Goal: Ask a question

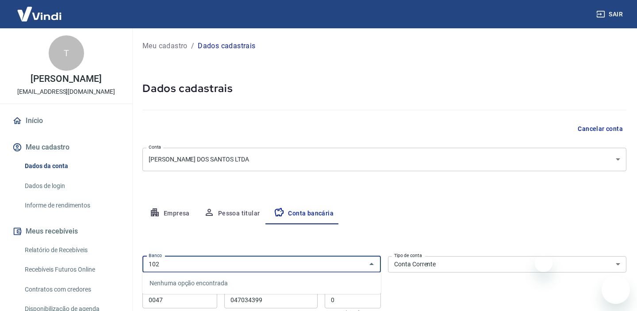
select select "1"
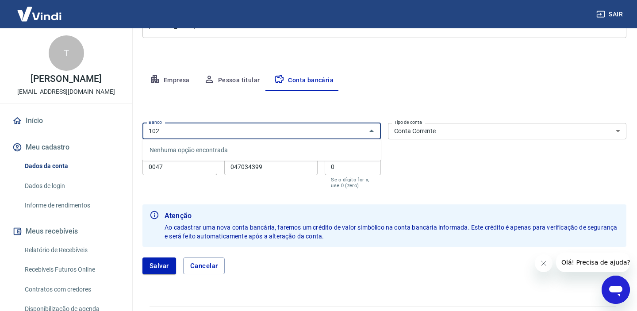
scroll to position [43, 0]
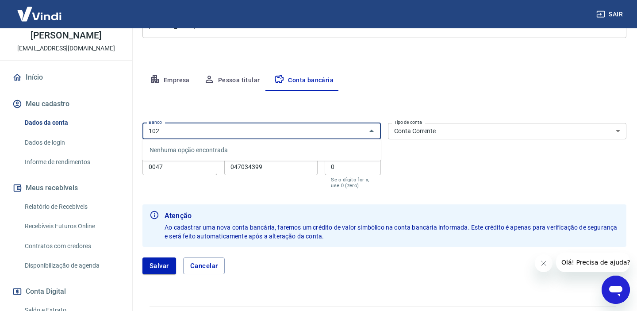
type input "102"
click at [615, 291] on icon "Abrir janela de mensagens" at bounding box center [615, 291] width 13 height 11
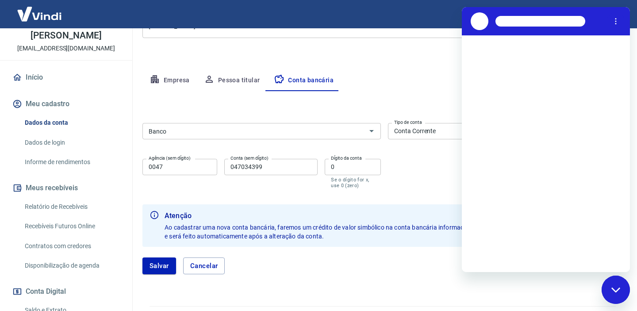
scroll to position [0, 0]
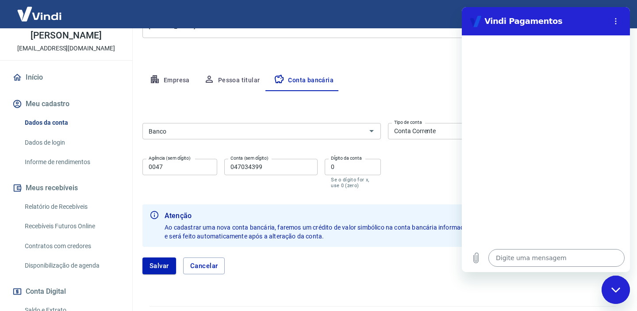
click at [509, 258] on textarea at bounding box center [556, 258] width 136 height 18
type textarea "o"
type textarea "x"
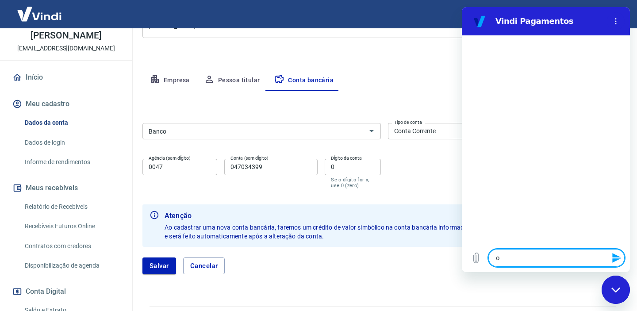
type textarea "oi"
type textarea "x"
type textarea "o"
type textarea "x"
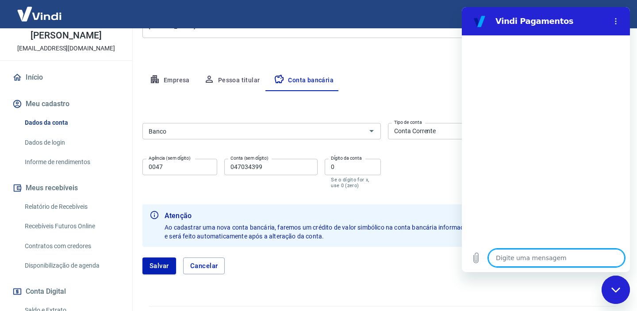
type textarea "O"
type textarea "x"
type textarea "Oi"
type textarea "x"
type textarea "Oi,"
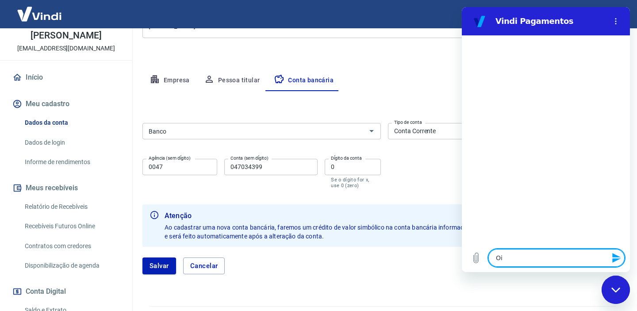
type textarea "x"
type textarea "Oi,"
type textarea "x"
type textarea "Oi, b"
type textarea "x"
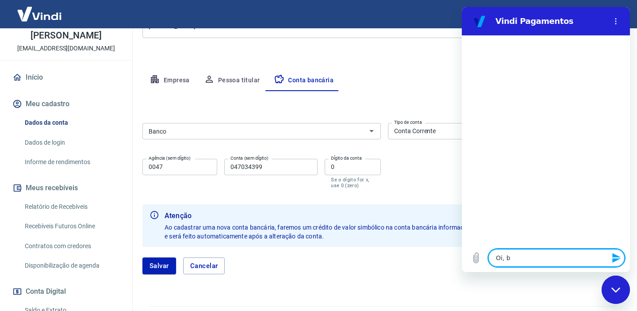
type textarea "Oi, bo"
type textarea "x"
type textarea "Oi, boa"
type textarea "x"
type textarea "Oi, boa"
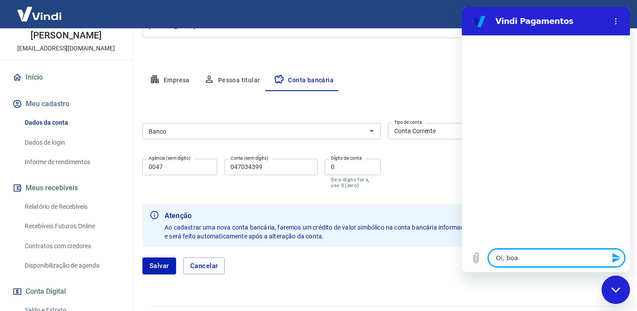
type textarea "x"
type textarea "Oi, boa t"
type textarea "x"
type textarea "Oi, boa ta"
type textarea "x"
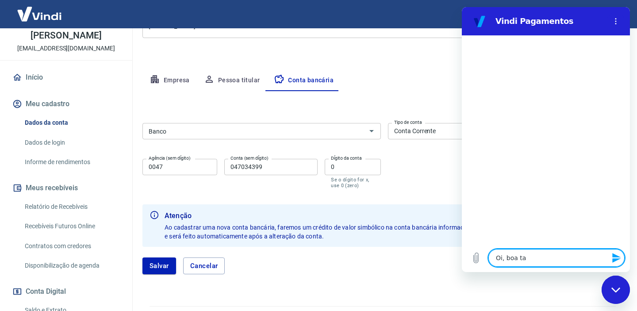
type textarea "Oi, boa tar"
type textarea "x"
type textarea "Oi, boa tard"
type textarea "x"
type textarea "Oi, boa tarde"
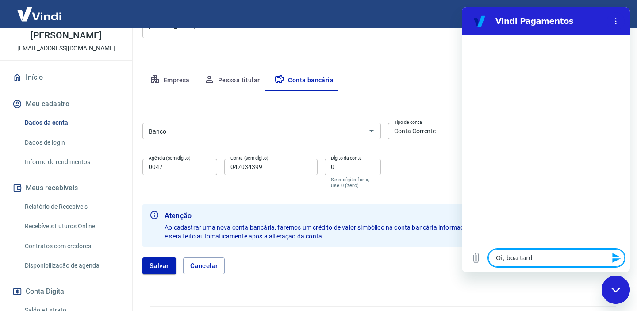
type textarea "x"
type textarea "Oi, boa tarde!"
type textarea "x"
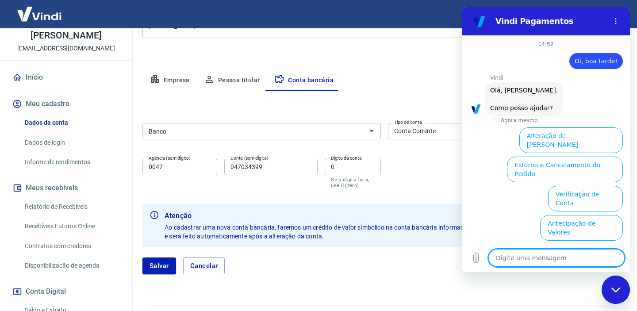
scroll to position [65, 0]
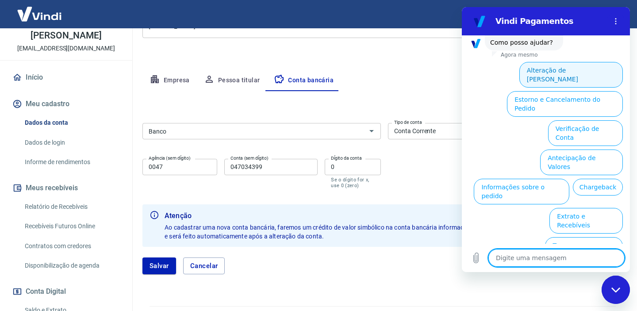
click at [547, 72] on button "Alteração de [PERSON_NAME]" at bounding box center [570, 75] width 103 height 26
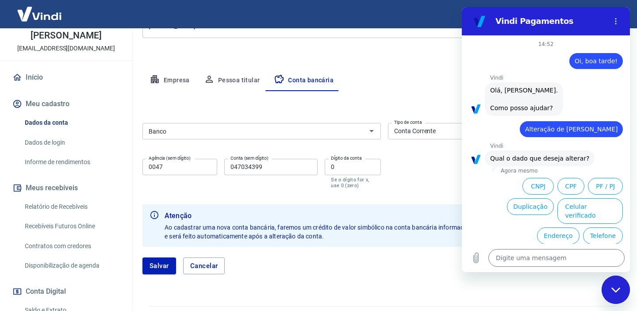
scroll to position [34, 0]
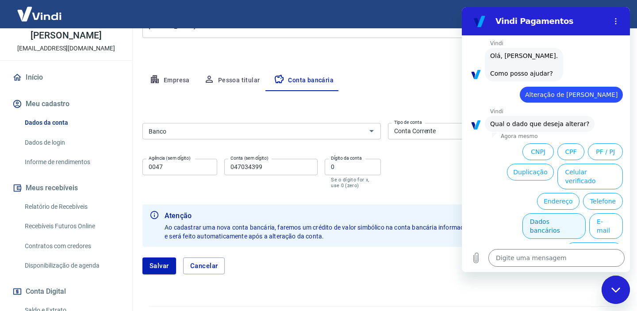
click at [558, 214] on button "Dados bancários" at bounding box center [553, 226] width 63 height 26
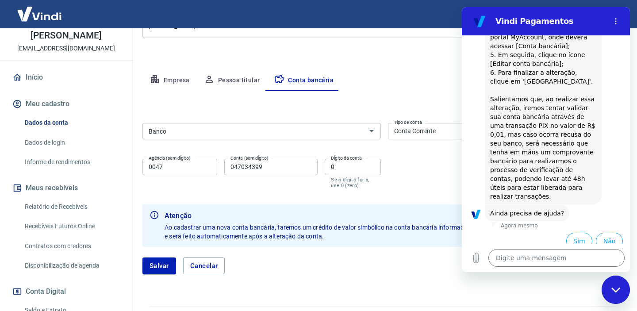
scroll to position [259, 0]
click at [574, 234] on button "Sim" at bounding box center [579, 242] width 26 height 17
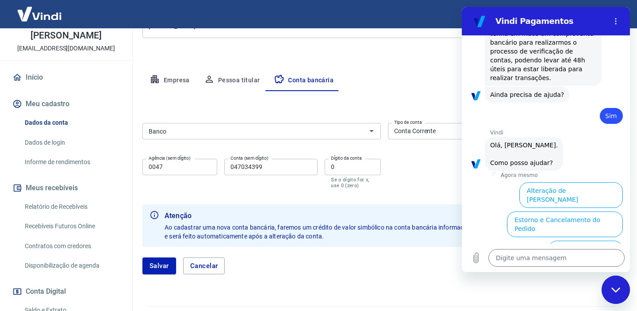
scroll to position [370, 0]
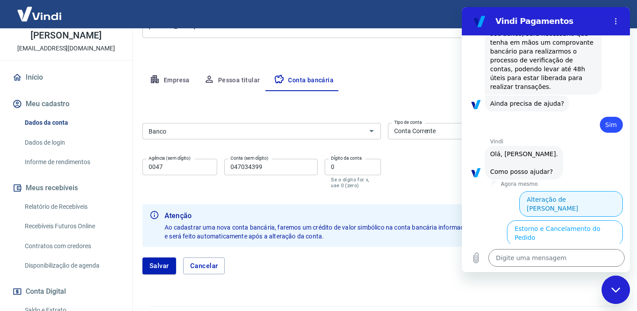
click at [582, 191] on button "Alteração de [PERSON_NAME]" at bounding box center [570, 204] width 103 height 26
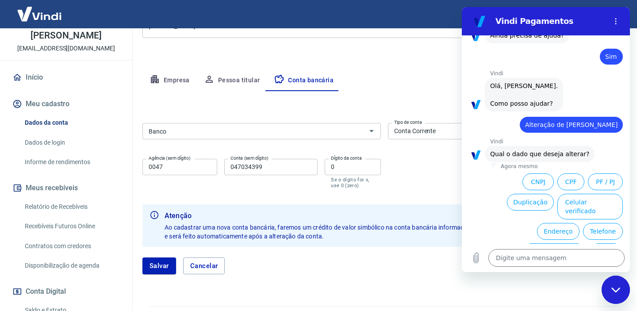
scroll to position [459, 0]
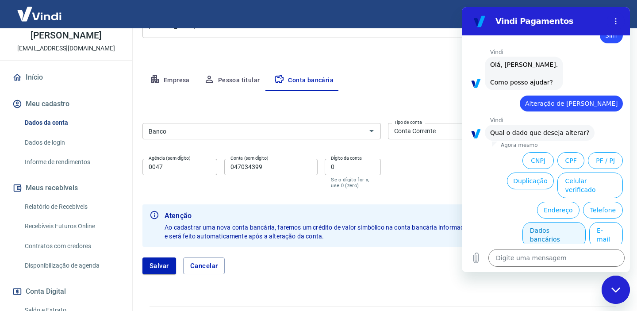
click at [555, 222] on button "Dados bancários" at bounding box center [553, 235] width 63 height 26
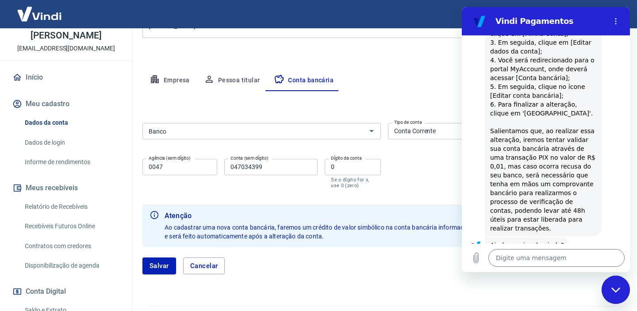
scroll to position [684, 0]
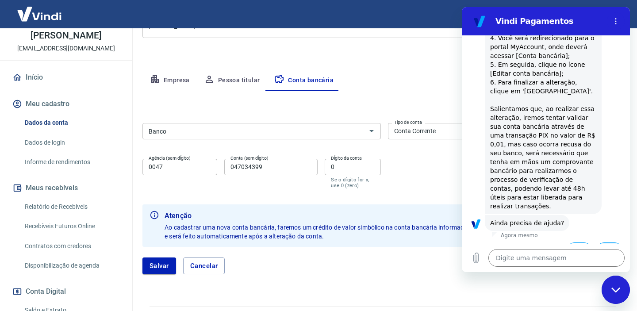
click at [608, 242] on button "Não" at bounding box center [609, 250] width 27 height 17
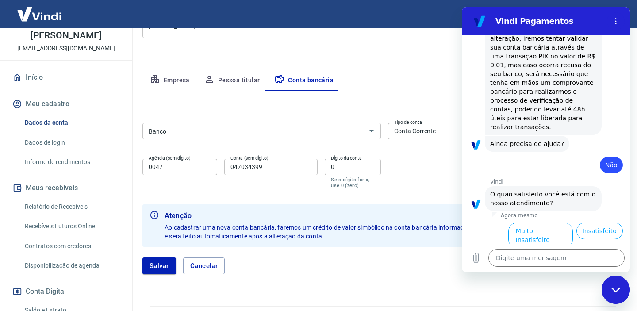
scroll to position [763, 0]
click at [601, 222] on button "Insatisfeito" at bounding box center [599, 230] width 47 height 17
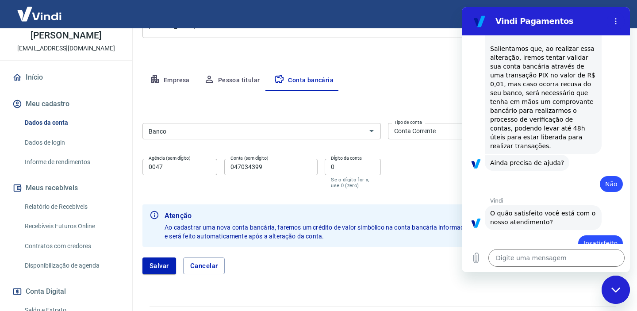
type textarea "x"
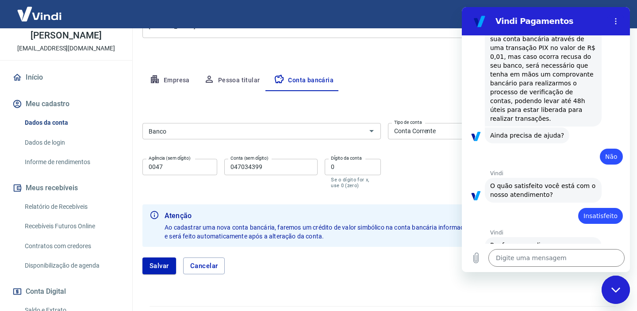
scroll to position [773, 0]
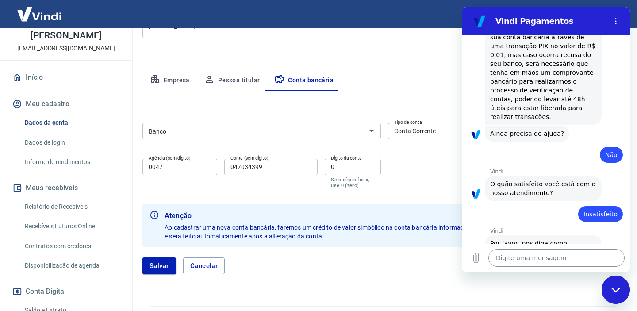
click at [560, 261] on textarea at bounding box center [556, 258] width 136 height 18
type textarea "p"
type textarea "x"
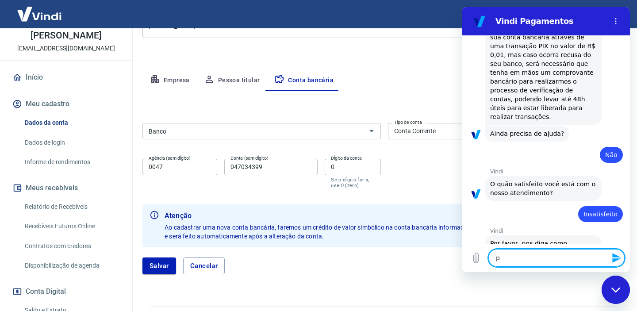
type textarea "pr"
type textarea "x"
type textarea "pre"
type textarea "x"
type textarea "prec"
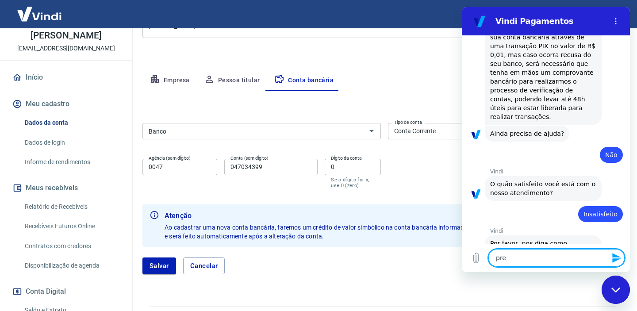
type textarea "x"
type textarea "preci"
type textarea "x"
type textarea "precis"
type textarea "x"
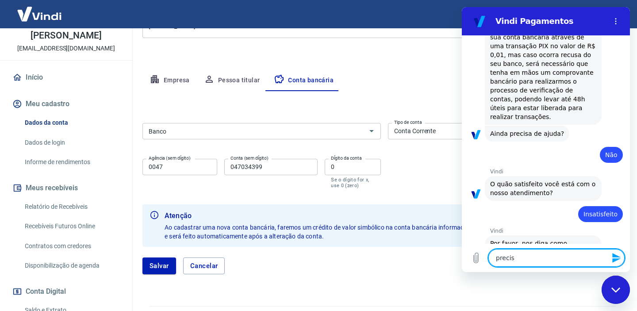
type textarea "preciso"
type textarea "x"
type textarea "preciso"
type textarea "x"
type textarea "preciso f"
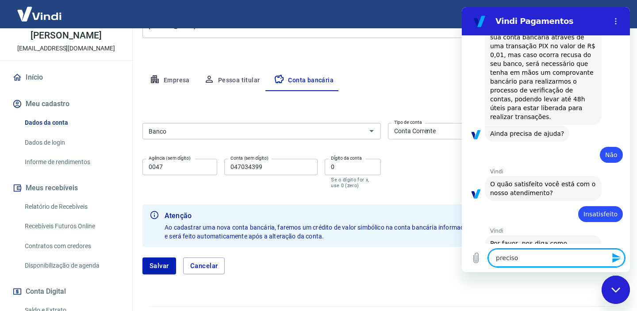
type textarea "x"
type textarea "preciso fa"
type textarea "x"
type textarea "preciso fal"
type textarea "x"
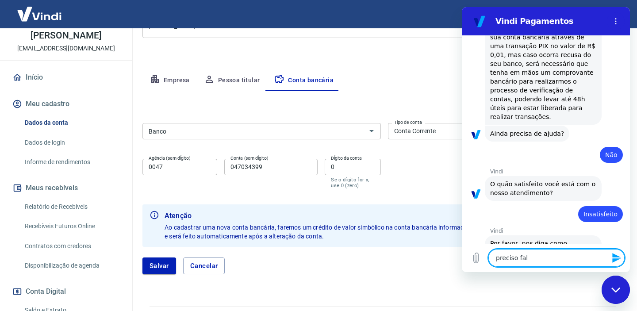
type textarea "preciso fala"
type textarea "x"
type textarea "preciso falar"
type textarea "x"
type textarea "preciso falar"
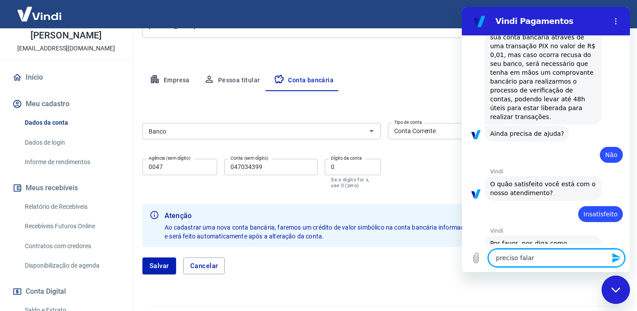
type textarea "x"
type textarea "preciso falar c"
type textarea "x"
type textarea "preciso falar co"
type textarea "x"
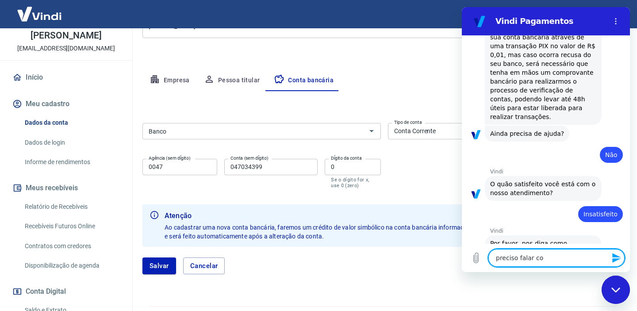
type textarea "preciso falar com"
type textarea "x"
type textarea "preciso falar com"
type textarea "x"
type textarea "preciso falar com a"
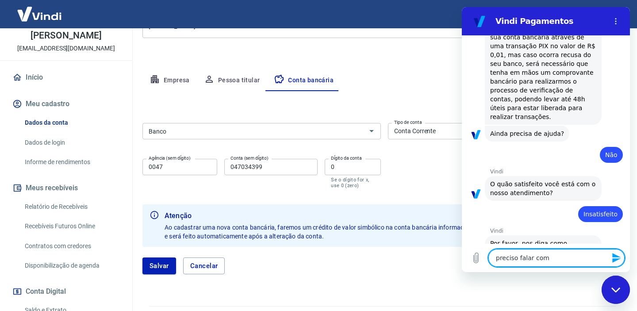
type textarea "x"
type textarea "preciso falar com at"
type textarea "x"
type textarea "preciso falar com ate"
type textarea "x"
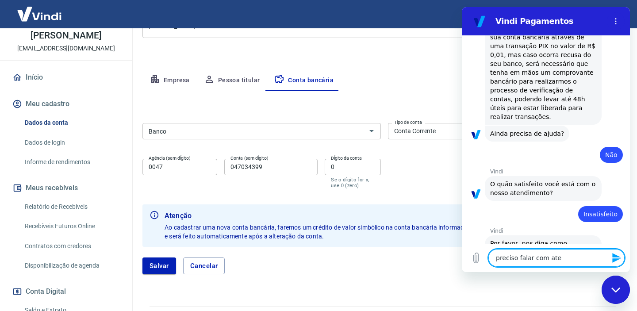
type textarea "preciso falar com aten"
type textarea "x"
type textarea "preciso falar com atend"
type textarea "x"
type textarea "preciso falar com atende"
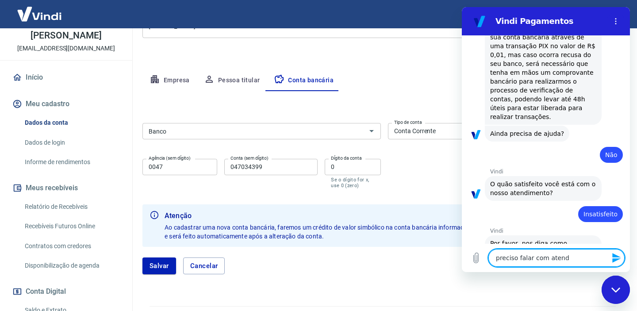
type textarea "x"
type textarea "preciso falar com atenden"
type textarea "x"
type textarea "preciso falar com atendent"
type textarea "x"
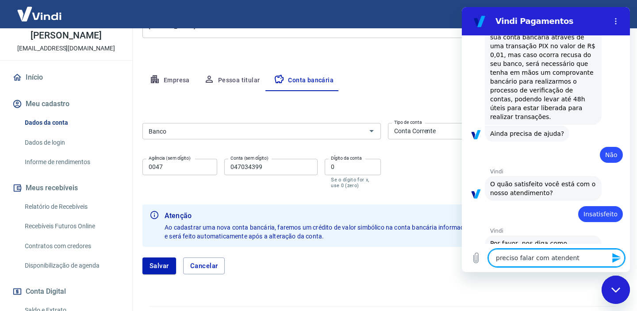
type textarea "preciso falar com atendente"
type textarea "x"
type textarea "preciso falar com atendente,"
type textarea "x"
type textarea "preciso falar com atendente,"
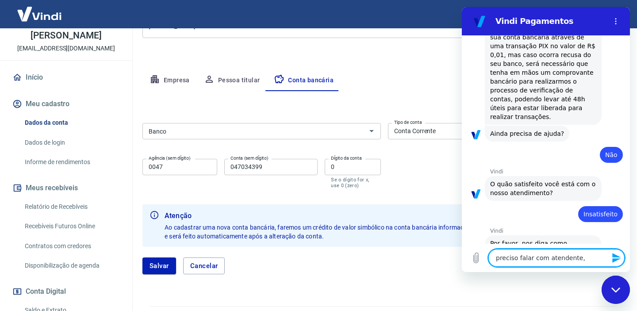
type textarea "x"
type textarea "preciso falar com atendente, s"
type textarea "x"
type textarea "preciso falar com atendente, se"
type textarea "x"
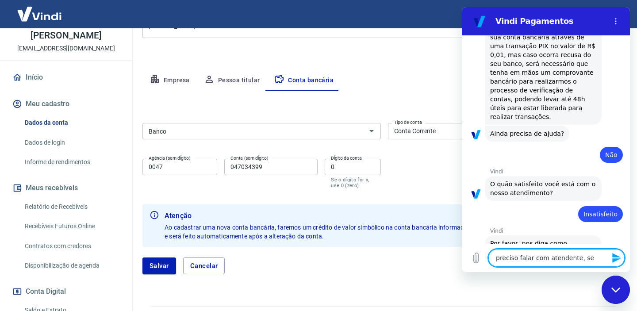
type textarea "preciso falar com atendente, sei"
type textarea "x"
type textarea "preciso falar com atendente, sei"
type textarea "x"
type textarea "preciso falar com atendente, sei a"
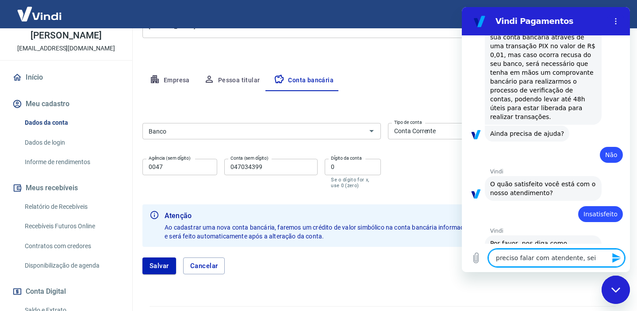
type textarea "x"
type textarea "preciso falar com atendente, sei al"
type textarea "x"
type textarea "preciso falar com atendente, sei alt"
type textarea "x"
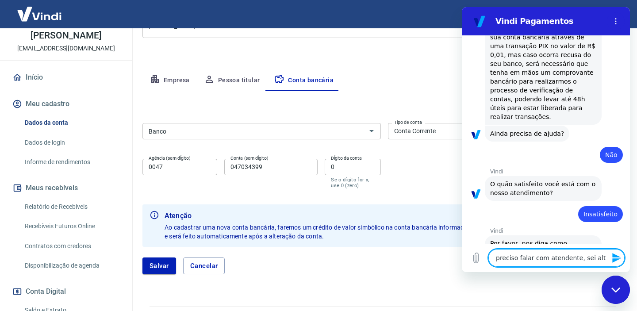
type textarea "preciso falar com atendente, sei alte"
type textarea "x"
type textarea "preciso falar com atendente, sei alter"
type textarea "x"
type textarea "preciso falar com atendente, sei altera"
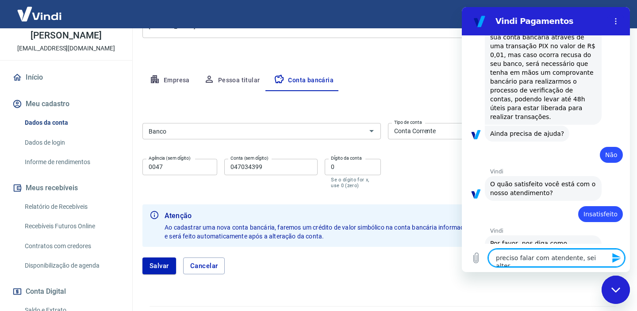
type textarea "x"
type textarea "preciso falar com atendente, sei alterar"
type textarea "x"
type textarea "preciso falar com atendente, sei alterar"
type textarea "x"
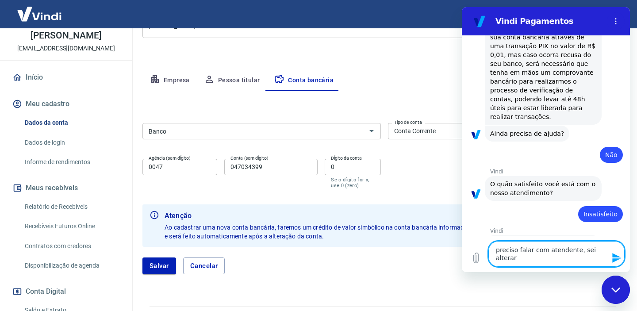
type textarea "preciso falar com atendente, sei alterar"
type textarea "x"
type textarea "preciso falar com atendente, sei alterar,"
type textarea "x"
type textarea "preciso falar com atendente, sei alterar,"
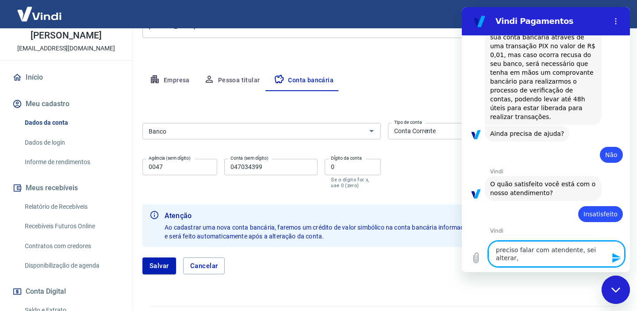
type textarea "x"
type textarea "preciso falar com atendente, sei alterar, p"
type textarea "x"
type textarea "preciso falar com atendente, sei alterar, po"
type textarea "x"
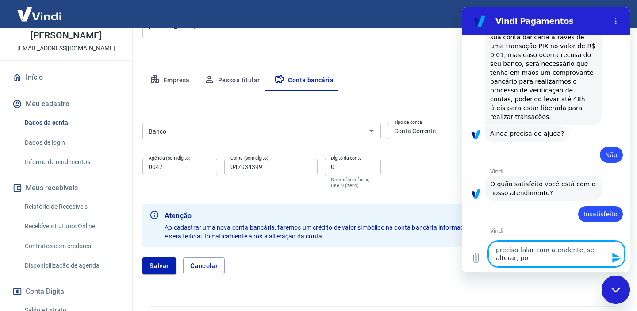
type textarea "preciso falar com atendente, sei alterar, por"
type textarea "x"
type textarea "preciso falar com atendente, sei alterar, pore"
type textarea "x"
type textarea "preciso falar com atendente, sei alterar, porem"
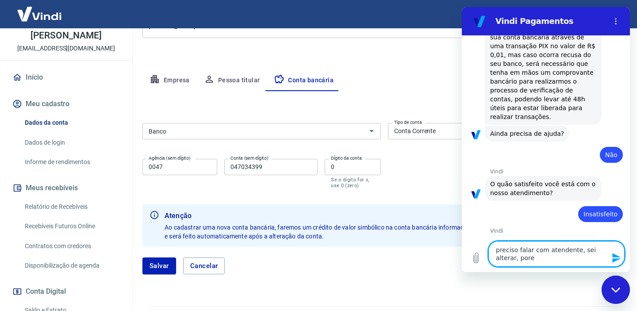
type textarea "x"
type textarea "preciso falar com atendente, sei alterar, porem"
type textarea "x"
type textarea "preciso falar com atendente, sei alterar, porem n"
type textarea "x"
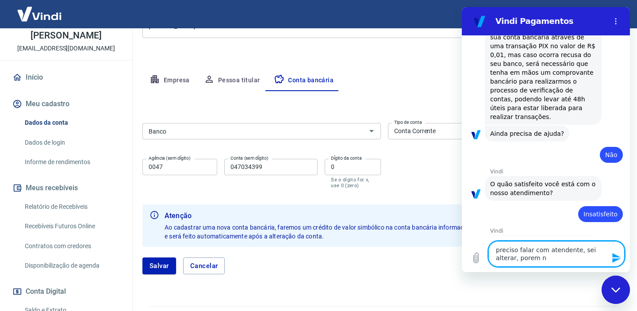
type textarea "preciso falar com atendente, sei alterar, porem na"
type textarea "x"
type textarea "preciso falar com atendente, sei alterar, porem [PERSON_NAME]"
type textarea "x"
type textarea "preciso falar com atendente, sei alterar, porem [PERSON_NAME]"
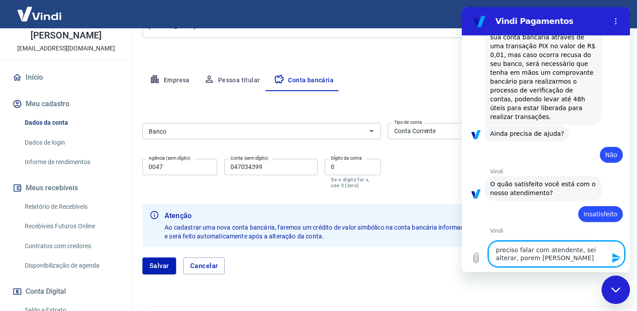
type textarea "x"
type textarea "preciso falar com atendente, sei alterar, porem [PERSON_NAME]"
type textarea "x"
type textarea "preciso falar com atendente, sei alterar, porem [PERSON_NAME]"
type textarea "x"
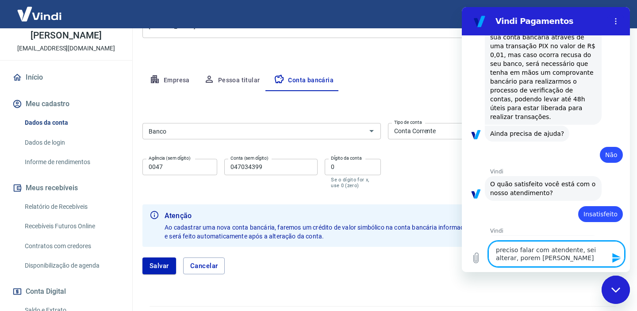
type textarea "preciso falar com atendente, sei alterar, porem [PERSON_NAME]"
type textarea "x"
type textarea "preciso falar com atendente, sei alterar, porem [PERSON_NAME]"
type textarea "x"
type textarea "preciso falar com atendente, sei alterar, porem [PERSON_NAME] tem a"
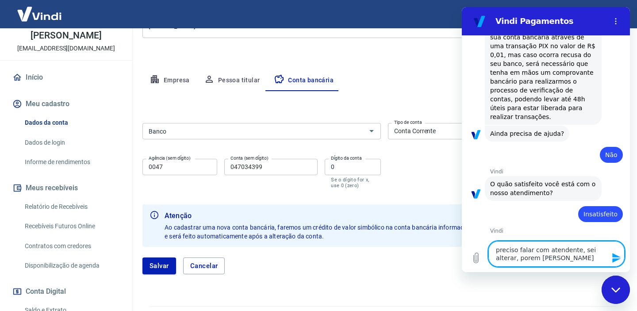
type textarea "x"
type textarea "preciso falar com atendente, sei alterar, porem [PERSON_NAME] tem a"
type textarea "x"
type textarea "preciso falar com atendente, sei alterar, porem [PERSON_NAME] tem a o"
type textarea "x"
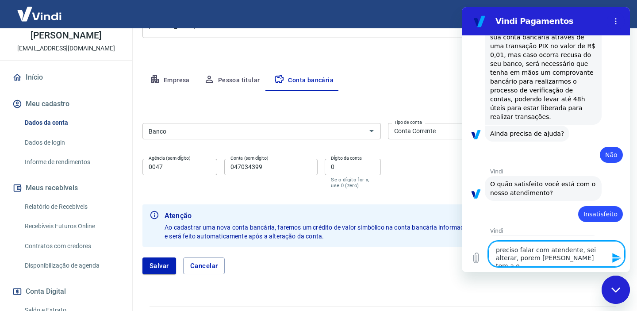
type textarea "preciso falar com atendente, sei alterar, porem [PERSON_NAME] tem a op"
type textarea "x"
type textarea "preciso falar com atendente, sei alterar, porem [PERSON_NAME] tem a opc"
type textarea "x"
type textarea "preciso falar com atendente, sei alterar, porem [PERSON_NAME] tem a opca"
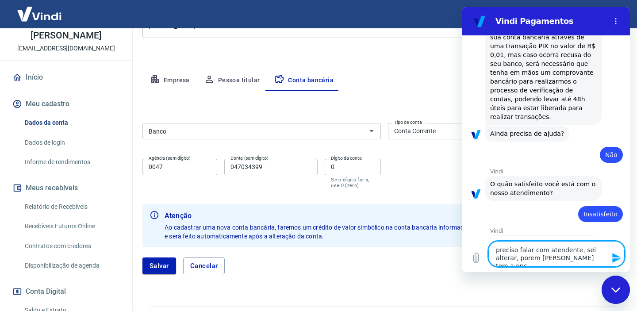
type textarea "x"
type textarea "preciso falar com atendente, sei alterar, porem [PERSON_NAME] tem a opcao"
type textarea "x"
type textarea "preciso falar com atendente, sei alterar, porem [PERSON_NAME] tem a opção"
type textarea "x"
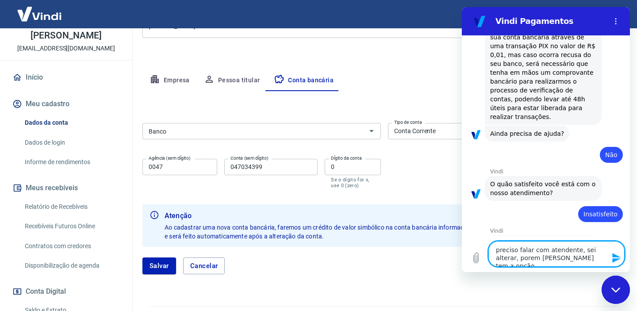
type textarea "preciso falar com atendente, sei alterar, porem [PERSON_NAME] tem a opção d"
type textarea "x"
type textarea "preciso falar com atendente, sei alterar, porem [PERSON_NAME] tem a opção do"
type textarea "x"
type textarea "preciso falar com atendente, sei alterar, porem [PERSON_NAME] tem a opção do"
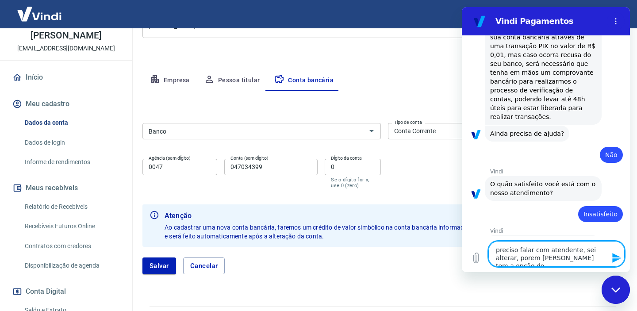
type textarea "x"
type textarea "preciso falar com atendente, sei alterar, porem [PERSON_NAME] tem a opção do b"
type textarea "x"
type textarea "preciso falar com atendente, sei alterar, porem [PERSON_NAME] tem a opção do ba"
type textarea "x"
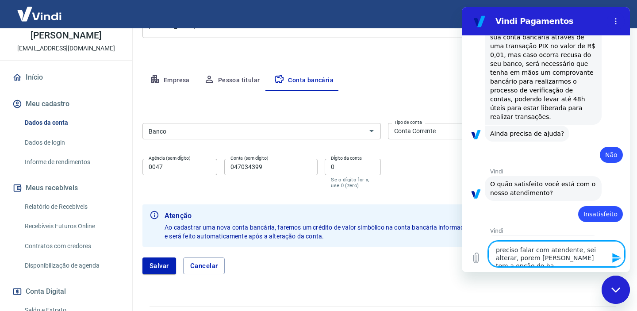
type textarea "preciso falar com atendente, sei alterar, porem [PERSON_NAME] tem a opção do ban"
type textarea "x"
type textarea "preciso falar com atendente, sei alterar, porem [PERSON_NAME] tem a opção do ba…"
type textarea "x"
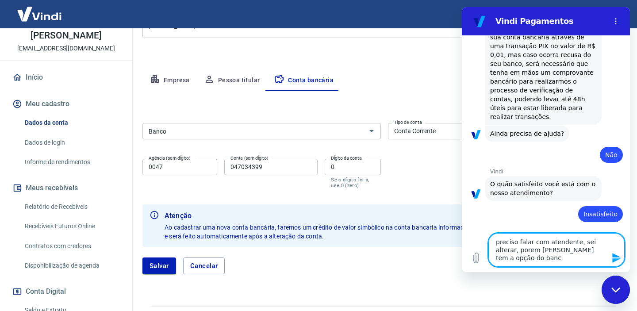
type textarea "preciso falar com atendente, sei alterar, porem [PERSON_NAME] tem a opção do ba…"
type textarea "x"
type textarea "preciso falar com atendente, sei alterar, porem [PERSON_NAME] tem a opção do ba…"
type textarea "x"
type textarea "preciso falar com atendente, sei alterar, porem [PERSON_NAME] tem a opção do ba…"
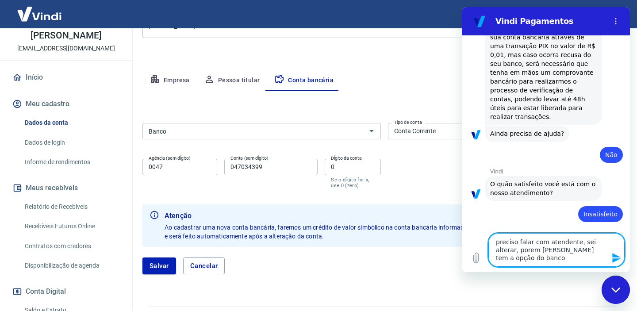
type textarea "x"
type textarea "preciso falar com atendente, sei alterar, porem [PERSON_NAME] tem a opção do ba…"
type textarea "x"
type textarea "preciso falar com atendente, sei alterar, porem [PERSON_NAME] tem a opção do ba…"
type textarea "x"
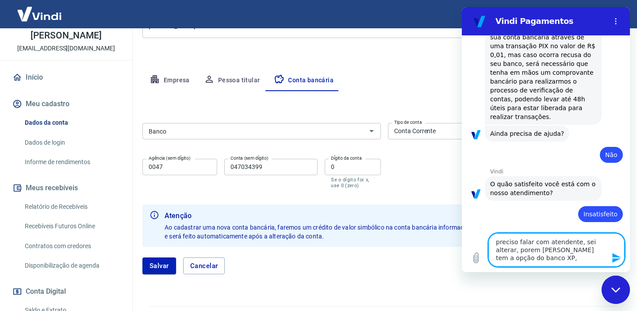
type textarea "preciso falar com atendente, sei alterar, porem [PERSON_NAME] tem a opção do ba…"
type textarea "x"
type textarea "preciso falar com atendente, sei alterar, porem [PERSON_NAME] tem a opção do ba…"
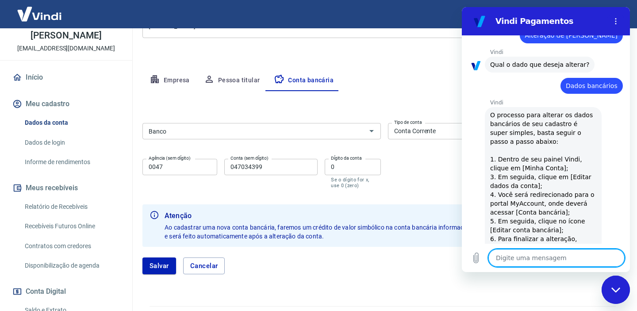
scroll to position [95, 0]
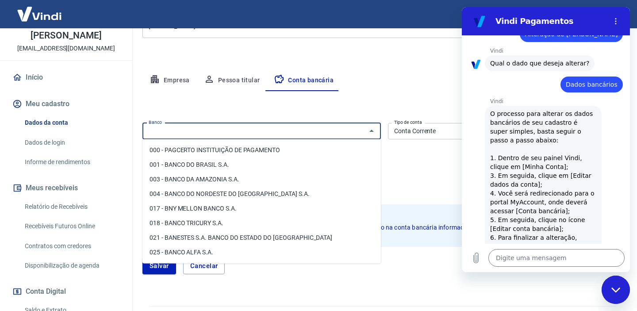
click at [347, 134] on input "Banco" at bounding box center [254, 131] width 218 height 11
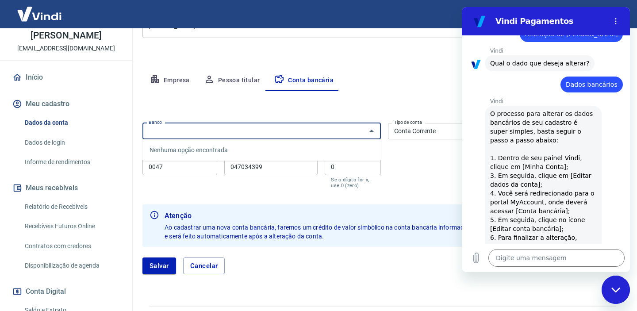
click at [408, 67] on div "Meu cadastro / Dados cadastrais Dados cadastrais Cancelar conta [PERSON_NAME] D…" at bounding box center [384, 95] width 505 height 400
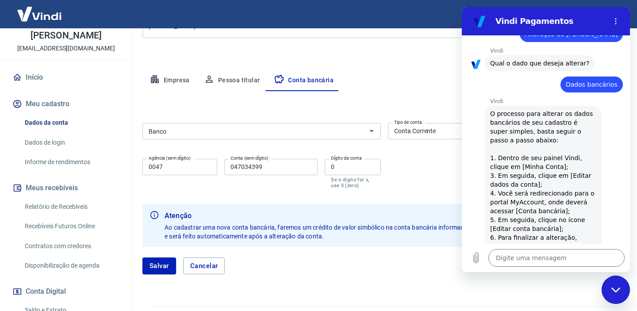
click at [38, 85] on link "Início" at bounding box center [66, 77] width 111 height 19
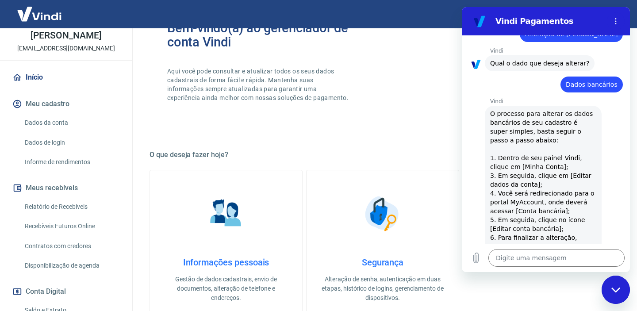
scroll to position [43, 0]
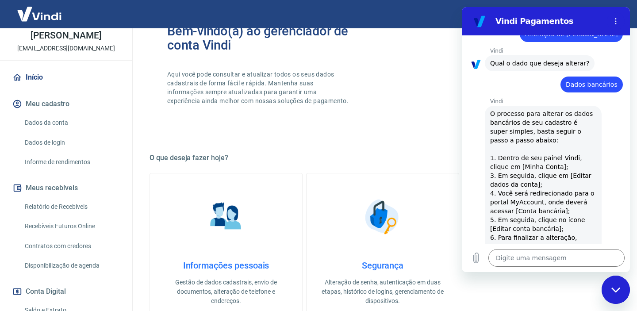
click at [609, 289] on div "Fechar janela de mensagens" at bounding box center [615, 289] width 27 height 27
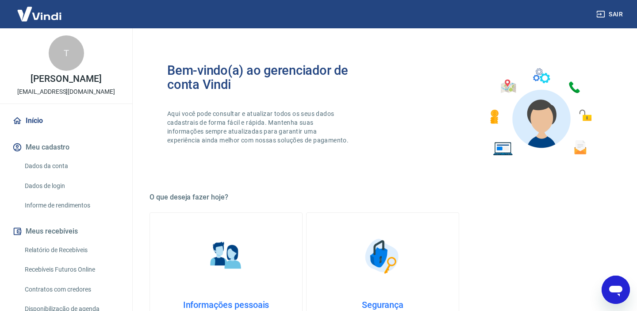
scroll to position [4, 0]
click at [628, 292] on div "Abrir janela de mensagens" at bounding box center [615, 289] width 27 height 27
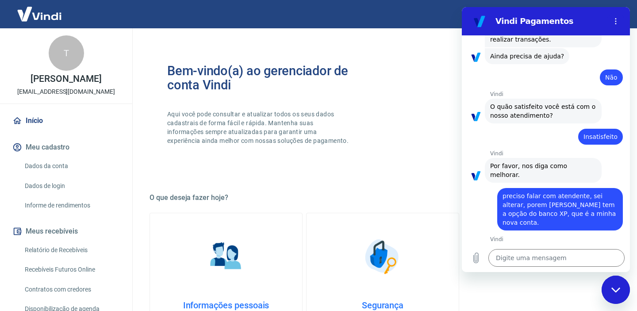
scroll to position [850, 0]
click at [616, 293] on div "Fechar janela de mensagens" at bounding box center [615, 289] width 27 height 27
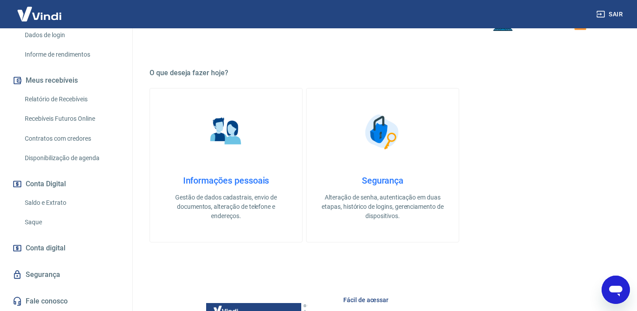
scroll to position [131, 0]
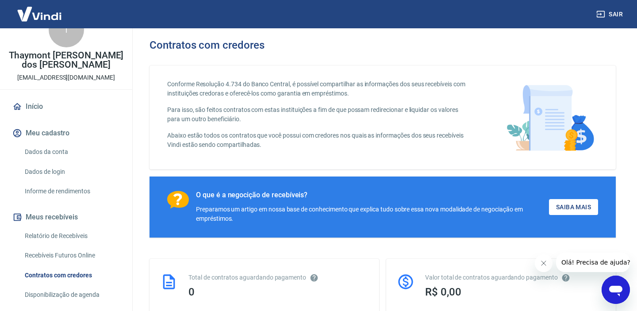
scroll to position [34, 0]
